Goal: Transaction & Acquisition: Subscribe to service/newsletter

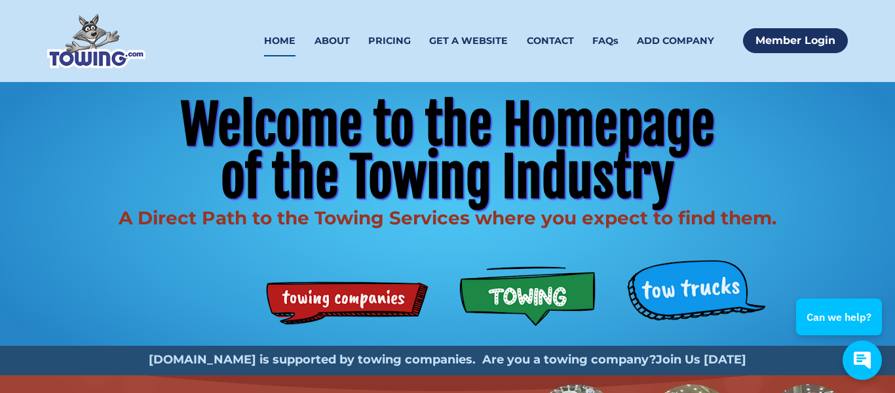
click at [682, 363] on strong "Join Us Today" at bounding box center [701, 359] width 90 height 14
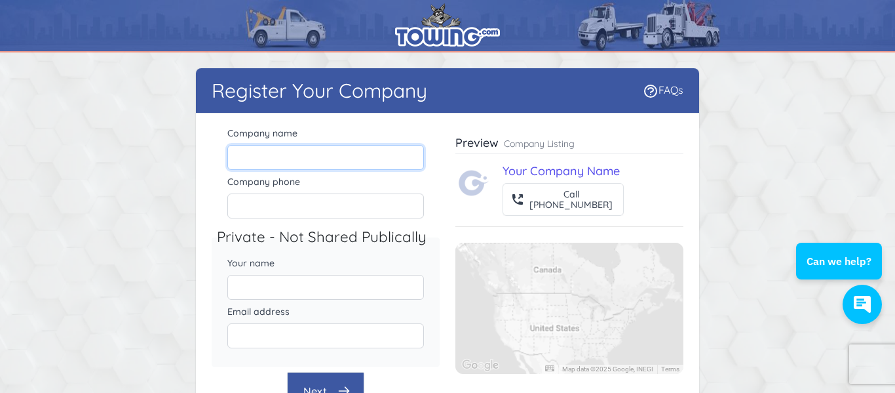
click at [290, 159] on input "Company name" at bounding box center [325, 157] width 197 height 25
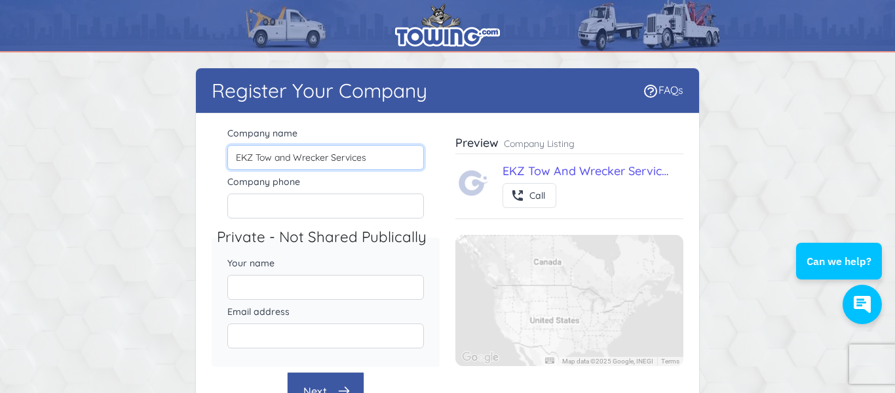
type input "EKZ Tow and Wrecker Services"
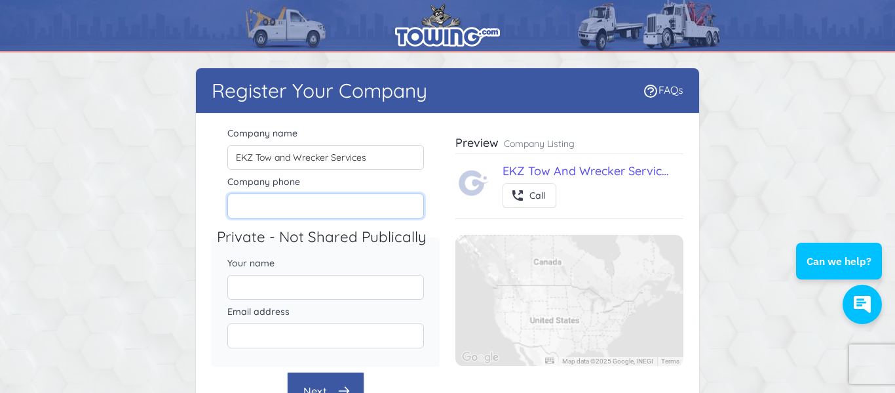
click at [305, 214] on input "Company phone" at bounding box center [325, 205] width 197 height 25
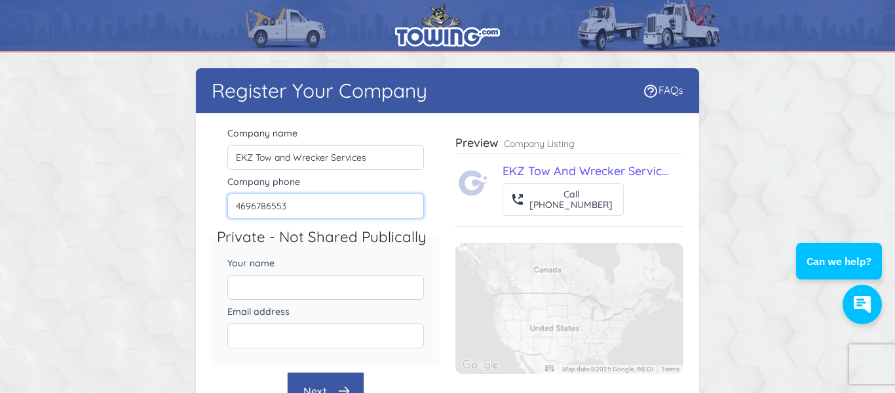
type input "4696786553"
click at [289, 292] on input "Your name" at bounding box center [325, 287] width 197 height 25
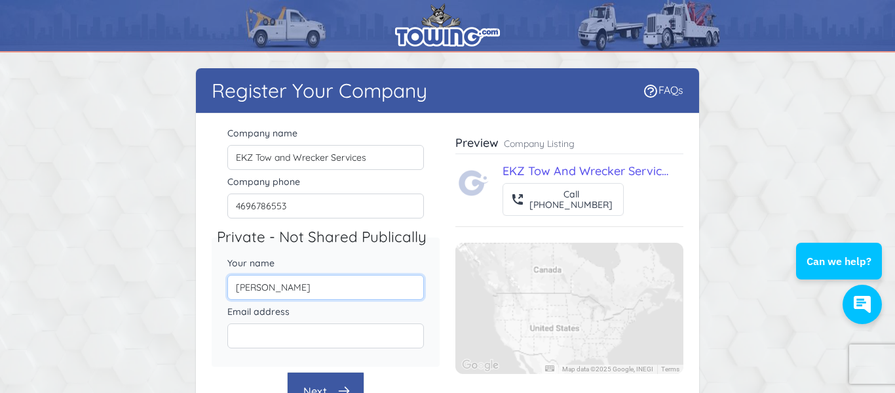
type input "[PERSON_NAME]"
click at [265, 332] on input "Email address" at bounding box center [325, 335] width 197 height 25
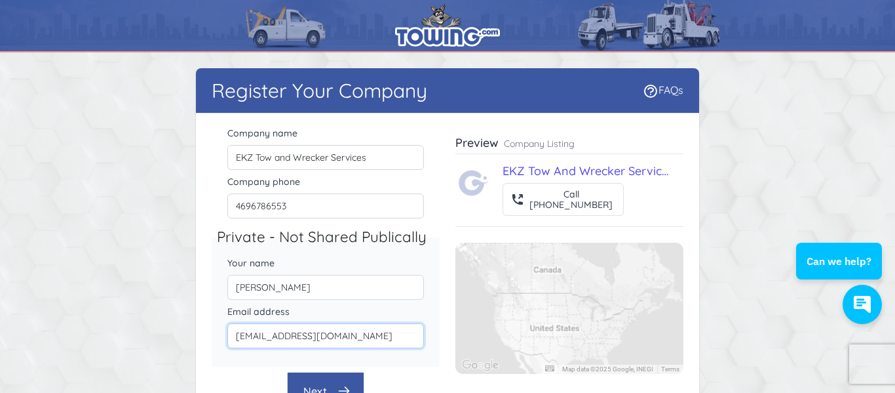
type input "[EMAIL_ADDRESS][DOMAIN_NAME]"
click at [446, 266] on div "Company name EKZ Tow and Wrecker Services Company phone [PHONE_NUMBER] Private …" at bounding box center [448, 267] width 472 height 286
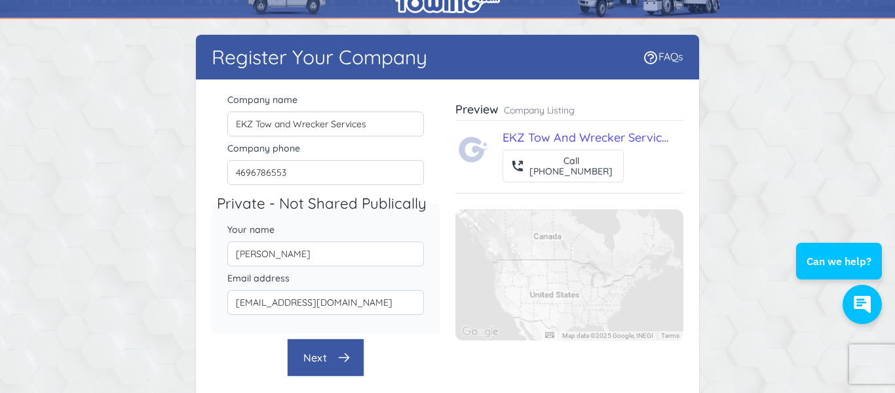
scroll to position [54, 0]
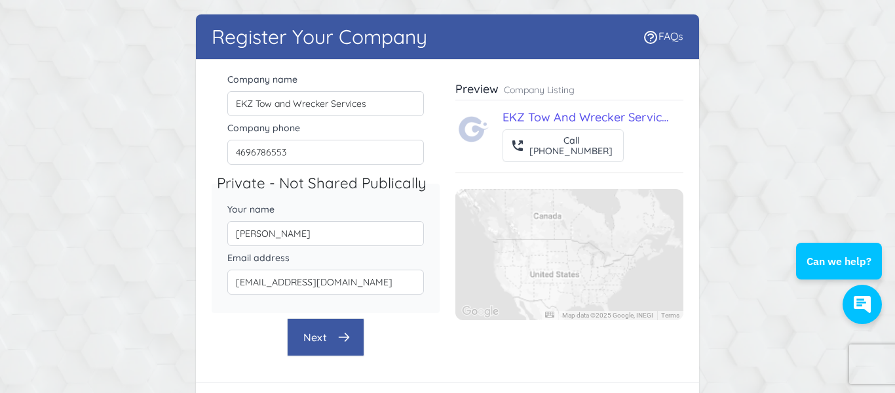
click at [326, 333] on button "Next" at bounding box center [325, 337] width 77 height 38
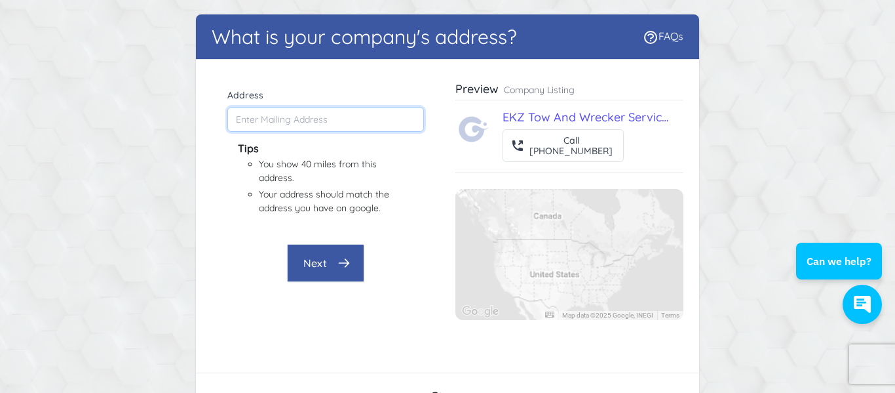
click at [294, 121] on input "Address" at bounding box center [325, 119] width 197 height 25
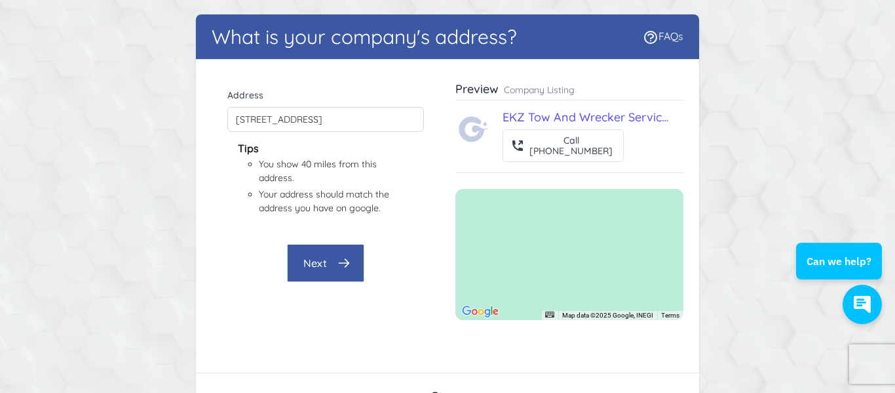
type input "[STREET_ADDRESS]"
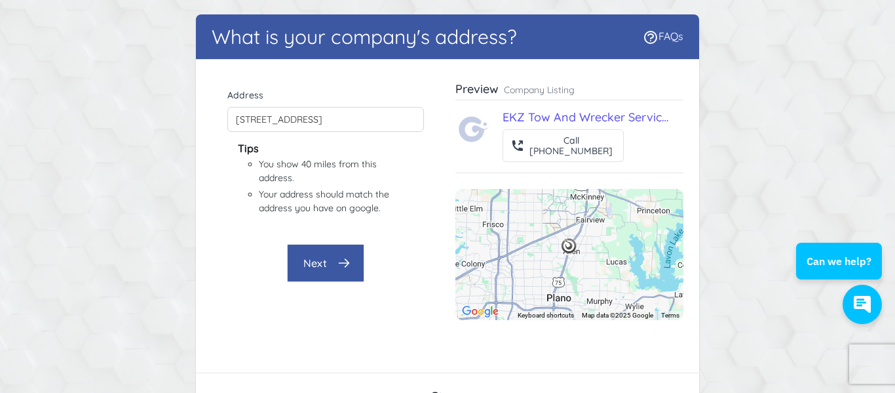
click at [330, 279] on button "Next" at bounding box center [325, 263] width 77 height 38
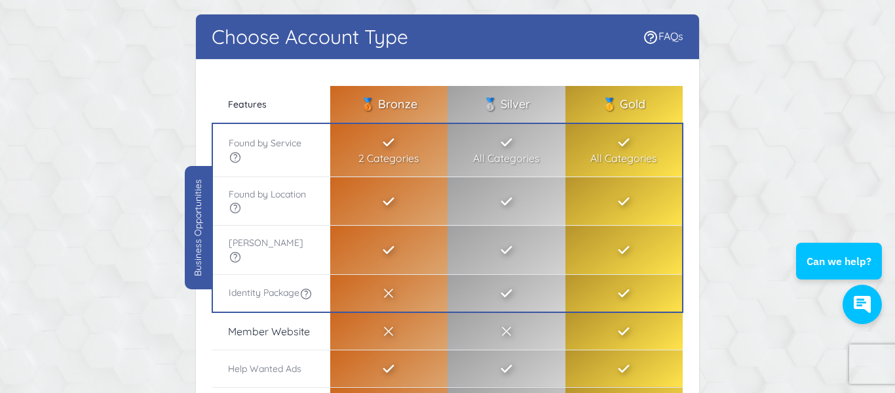
click at [734, 205] on div "Choose Account Type FAQs There were errors with your submission Company name EK…" at bounding box center [447, 315] width 839 height 602
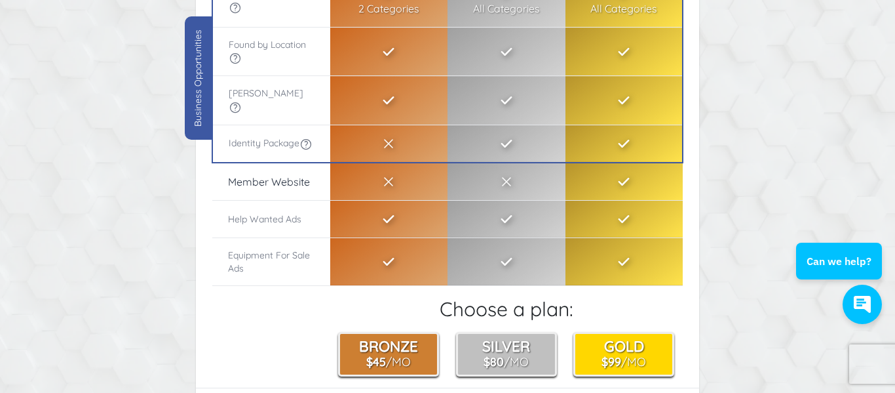
scroll to position [211, 0]
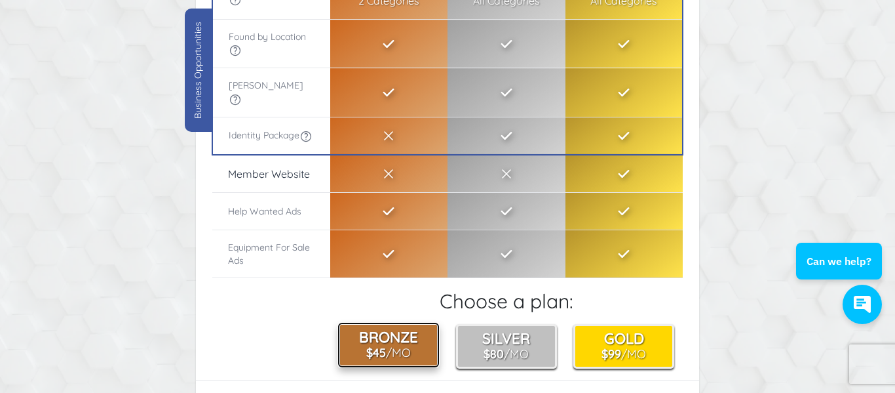
click at [403, 339] on button "Bronze $45 /Mo" at bounding box center [388, 345] width 101 height 45
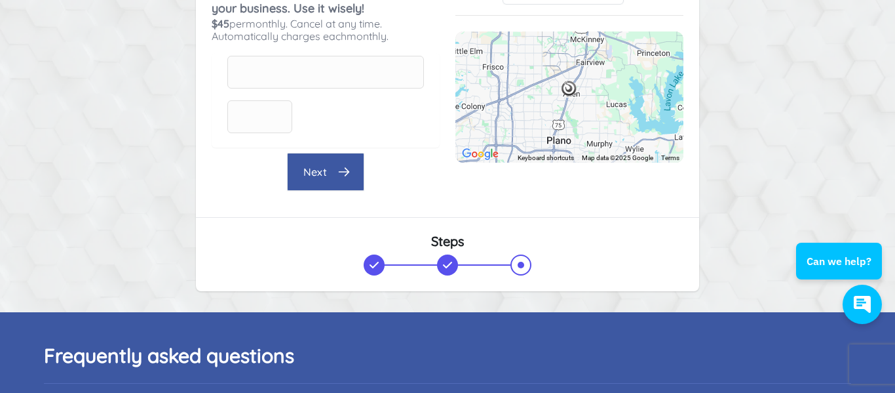
click at [332, 167] on button "Next" at bounding box center [325, 172] width 77 height 38
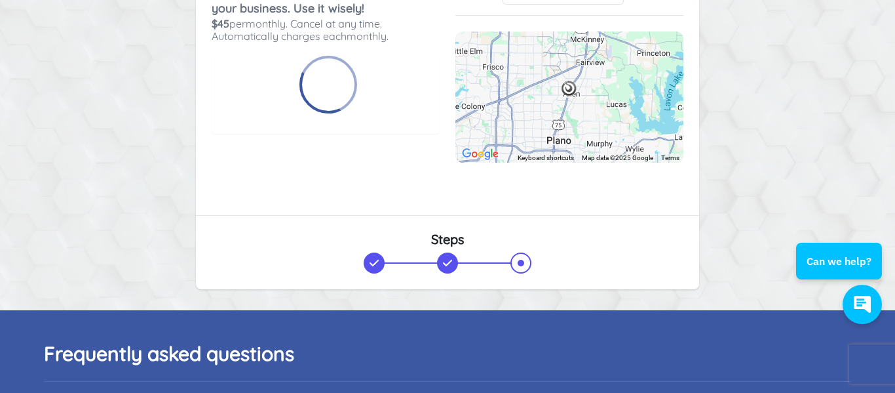
scroll to position [7, 0]
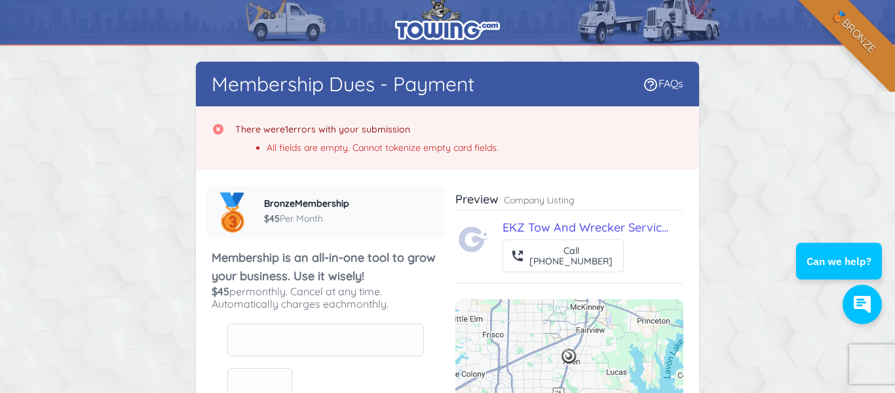
click at [142, 165] on div "Membership Dues - Payment FAQs There were 1 errors with your submission All fie…" at bounding box center [447, 313] width 839 height 502
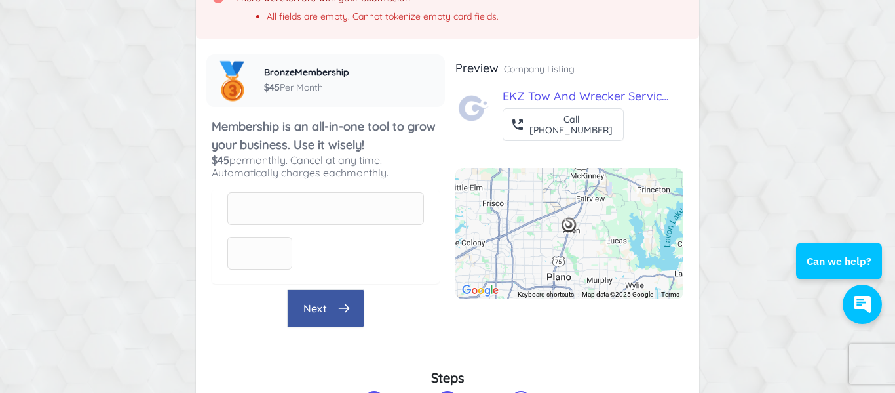
scroll to position [164, 0]
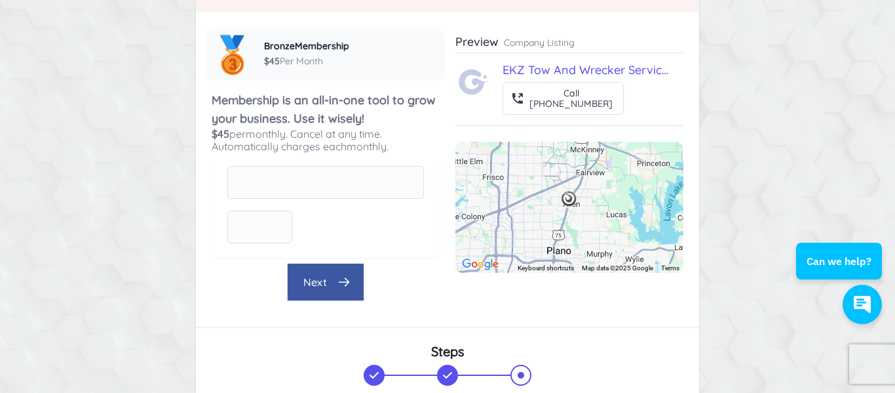
click at [722, 189] on div "Membership Dues - Payment FAQs There were 1 errors with your submission All fie…" at bounding box center [447, 155] width 839 height 502
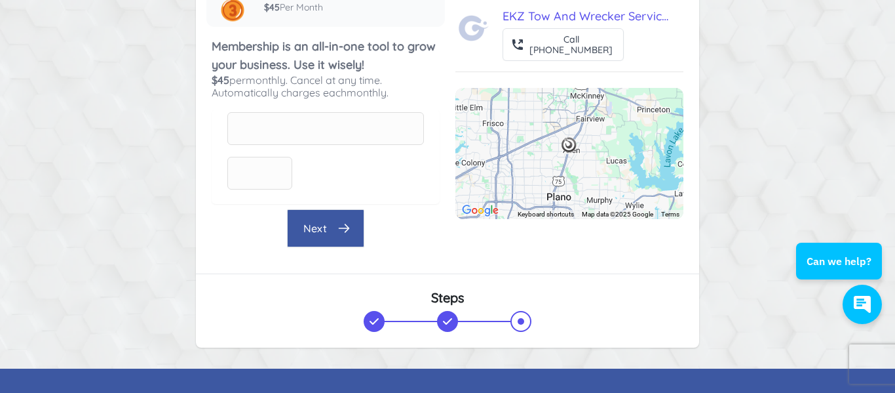
scroll to position [216, 0]
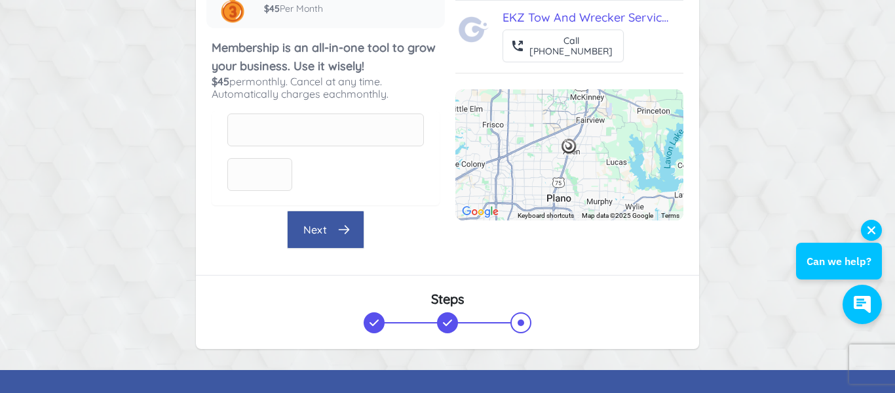
click at [851, 269] on button "Can we help?" at bounding box center [839, 261] width 86 height 37
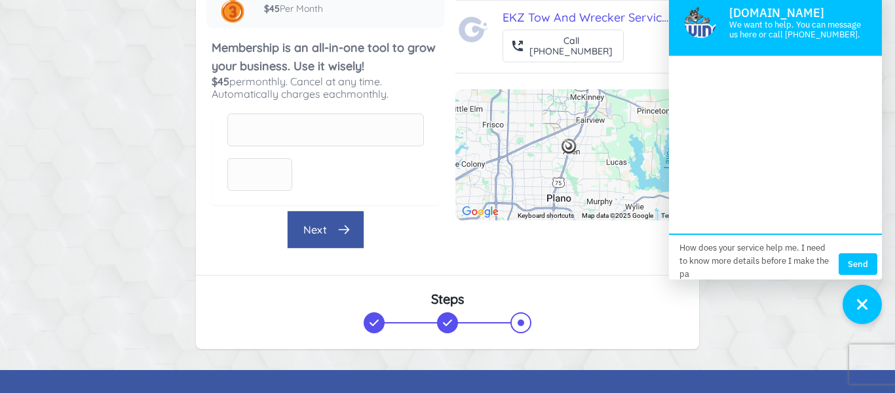
scroll to position [0, 0]
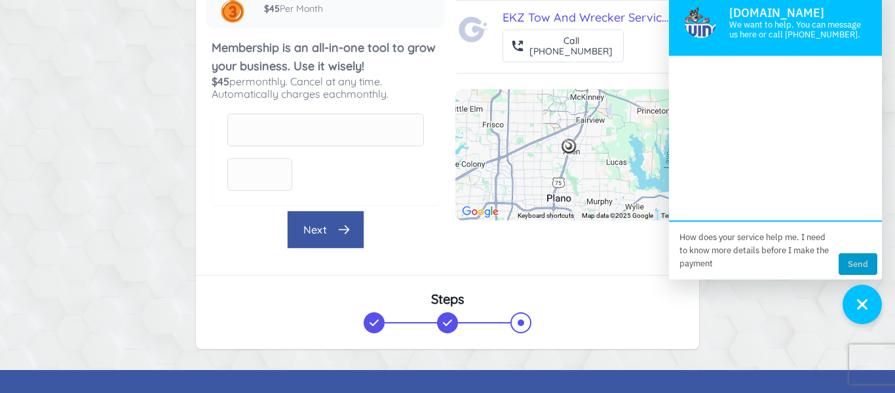
type textarea "How does your service help me. I need to know more details before I make the pa…"
click at [853, 268] on button "Send" at bounding box center [858, 264] width 39 height 22
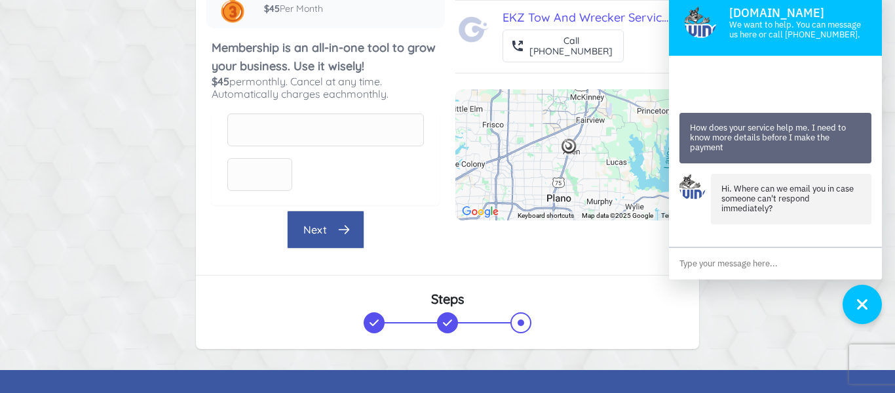
scroll to position [50, 0]
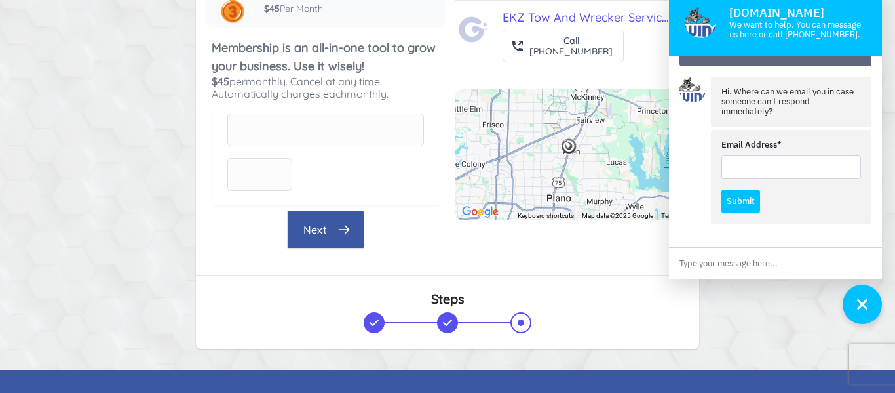
click at [783, 172] on input "Email Address*" at bounding box center [792, 167] width 140 height 24
type input "[EMAIL_ADDRESS][DOMAIN_NAME]"
click at [752, 203] on button "Submit" at bounding box center [741, 201] width 39 height 24
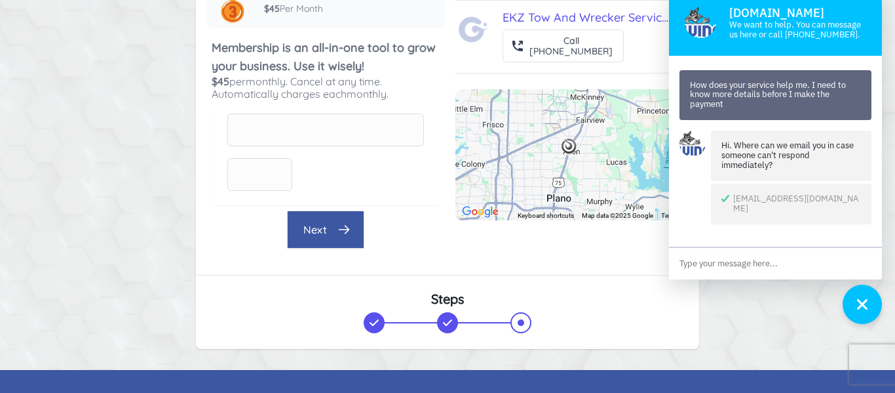
scroll to position [20, 0]
